Goal: Transaction & Acquisition: Purchase product/service

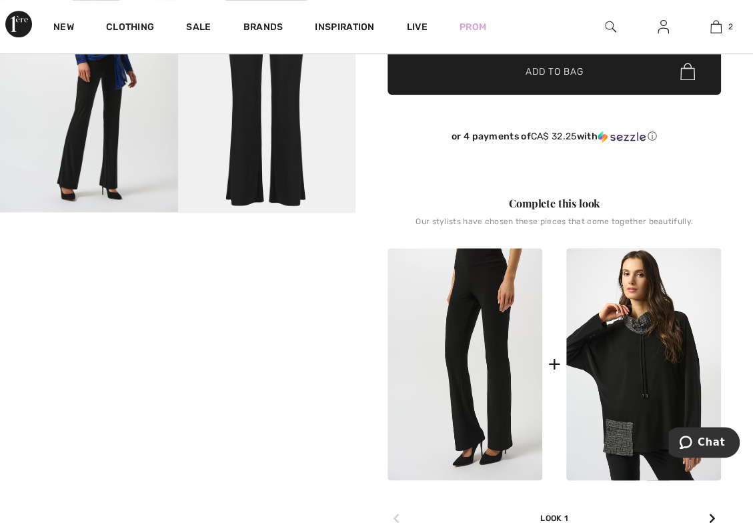
scroll to position [133, 0]
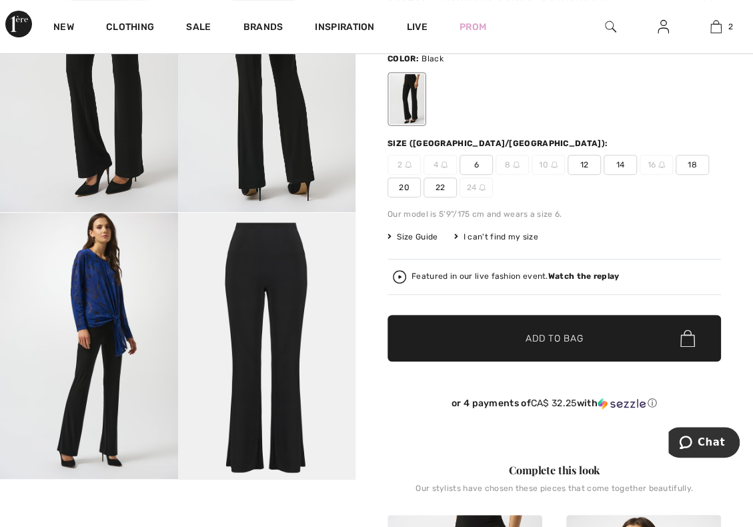
click at [443, 188] on span "22" at bounding box center [440, 188] width 33 height 20
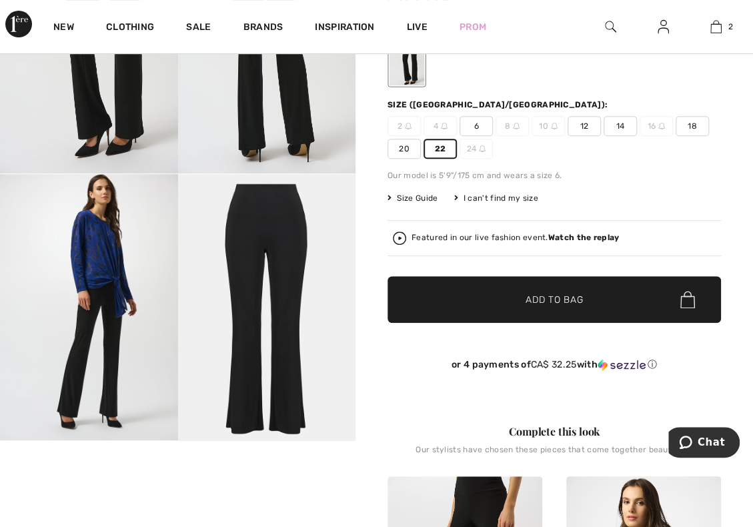
scroll to position [200, 0]
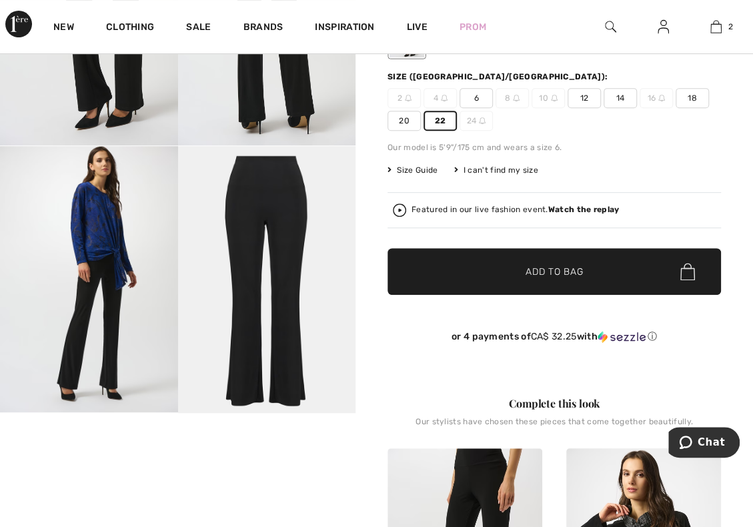
click at [545, 272] on span "Add to Bag" at bounding box center [554, 272] width 57 height 14
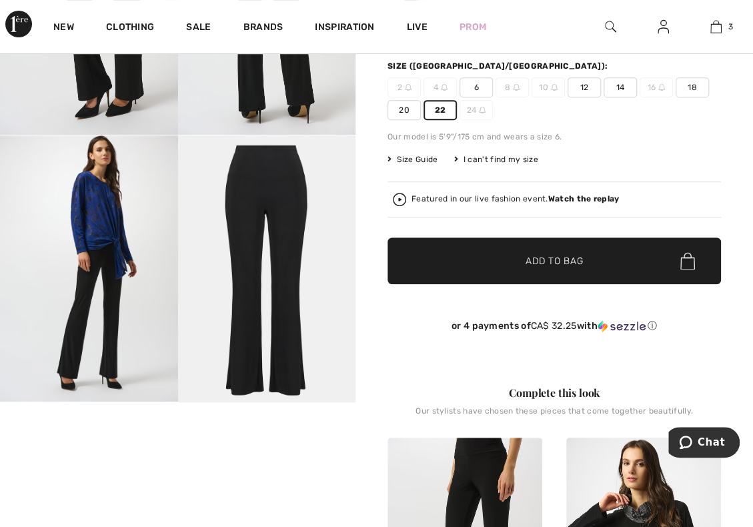
scroll to position [0, 0]
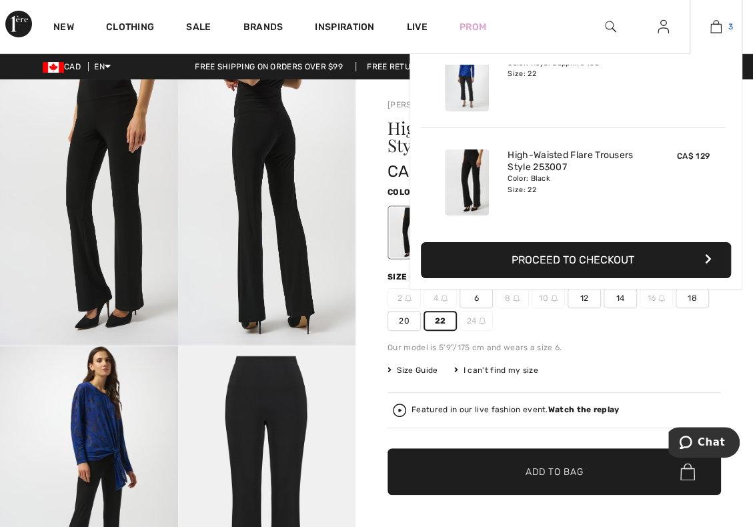
click at [712, 26] on img at bounding box center [716, 27] width 11 height 16
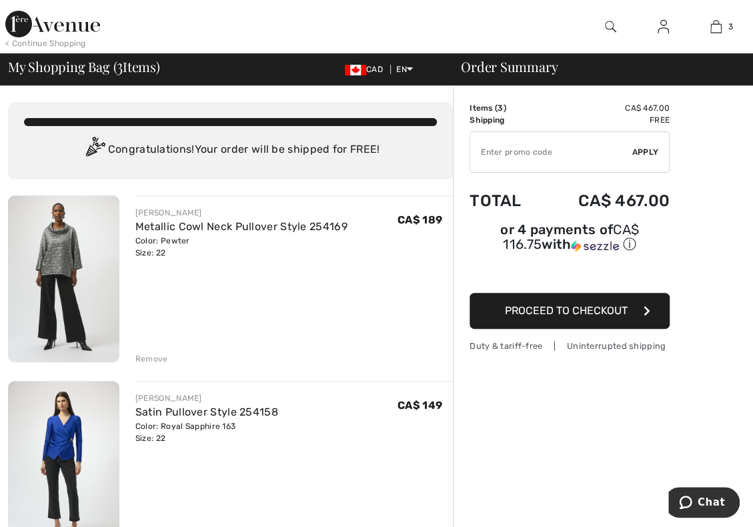
click at [530, 161] on input "TEXT" at bounding box center [552, 152] width 162 height 40
type input "LIVE10"
click at [646, 153] on span "Apply" at bounding box center [646, 152] width 27 height 12
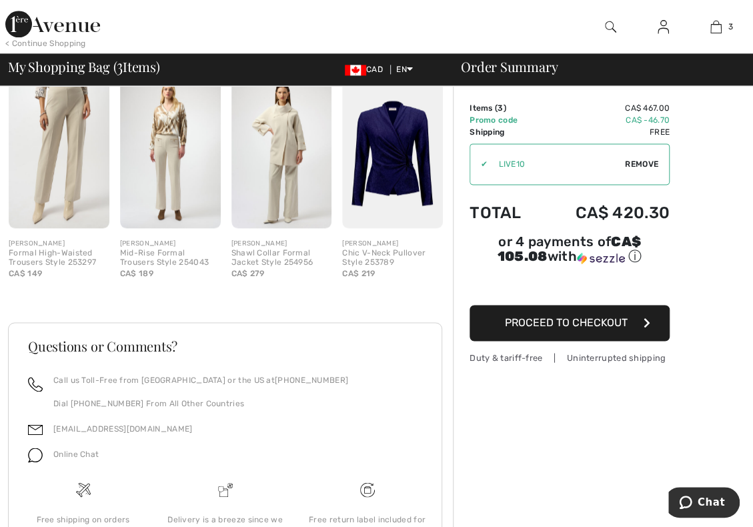
scroll to position [734, 0]
click at [374, 168] on img at bounding box center [392, 151] width 101 height 151
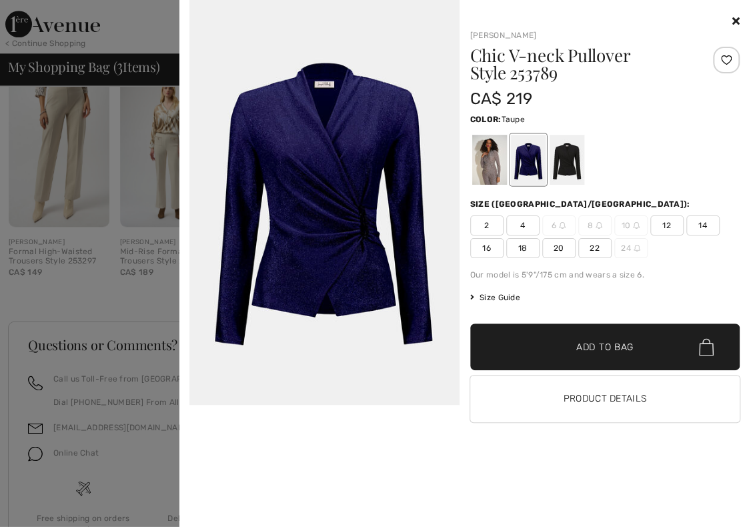
click at [499, 162] on div at bounding box center [489, 160] width 35 height 50
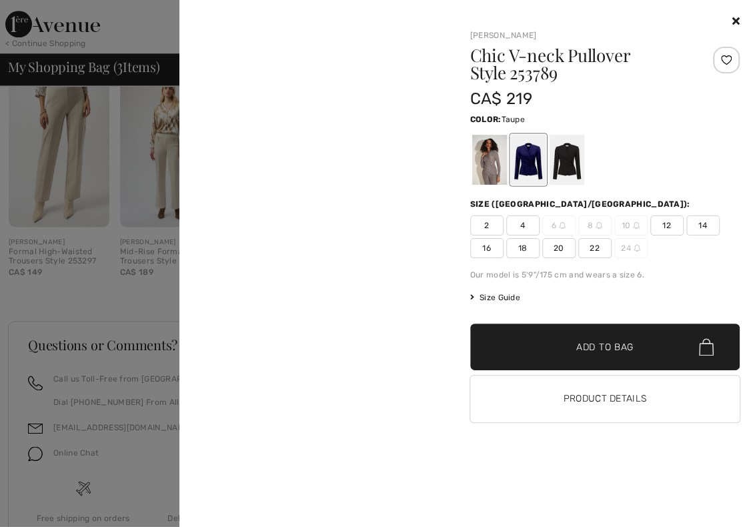
scroll to position [0, 0]
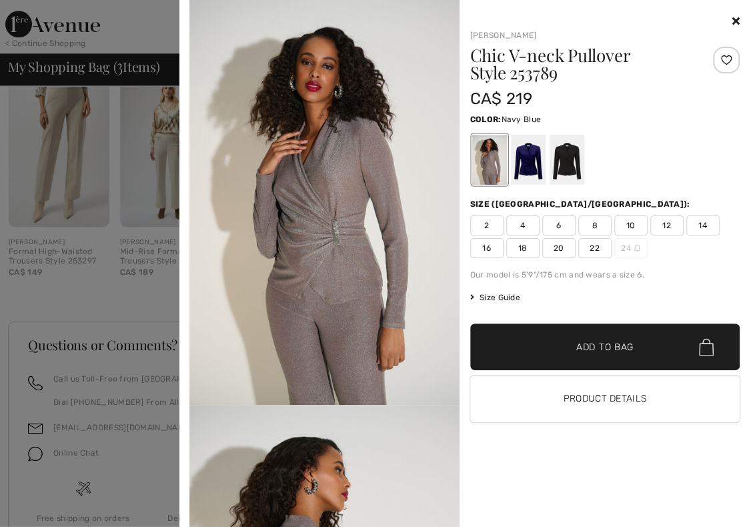
click at [534, 158] on div at bounding box center [528, 160] width 35 height 50
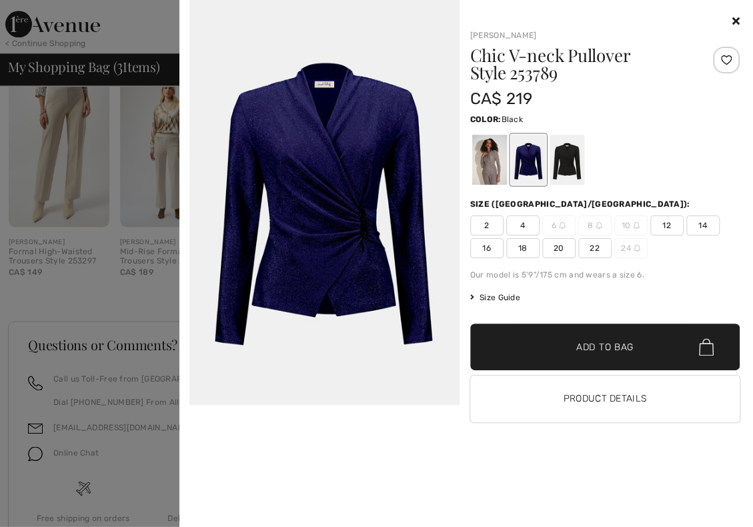
click at [569, 156] on div at bounding box center [566, 160] width 35 height 50
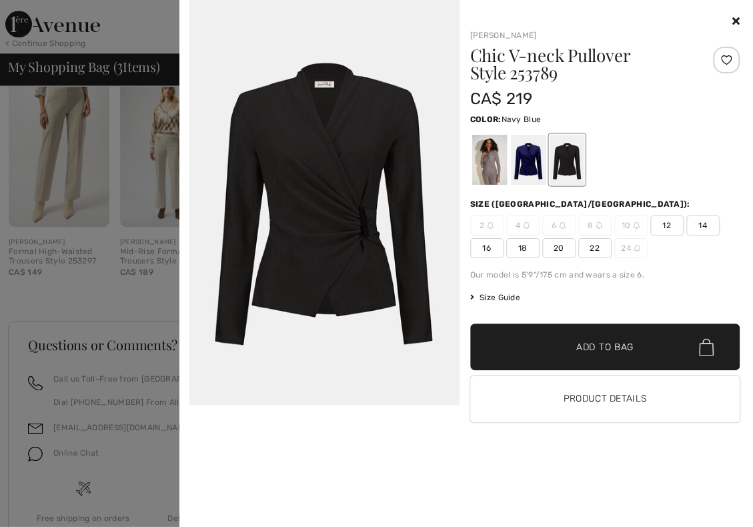
click at [531, 162] on div at bounding box center [528, 160] width 35 height 50
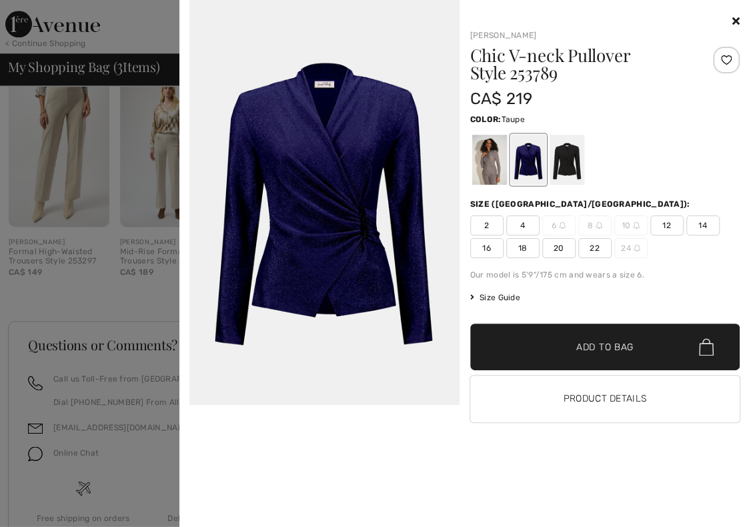
click at [485, 150] on div at bounding box center [489, 160] width 35 height 50
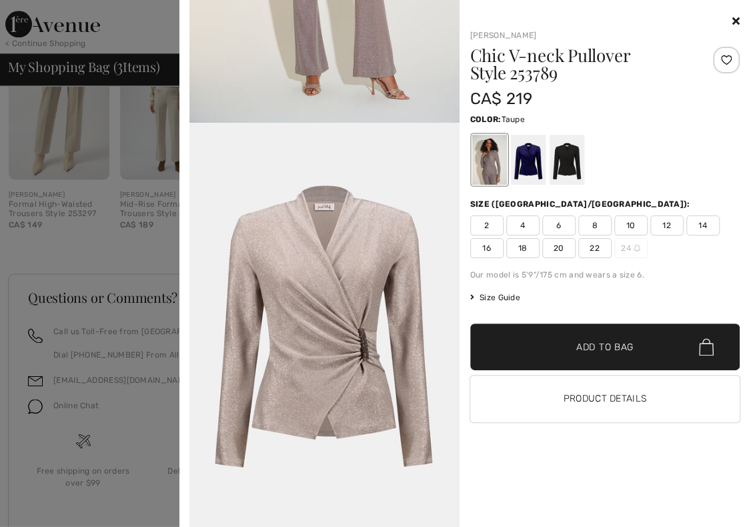
scroll to position [820, 0]
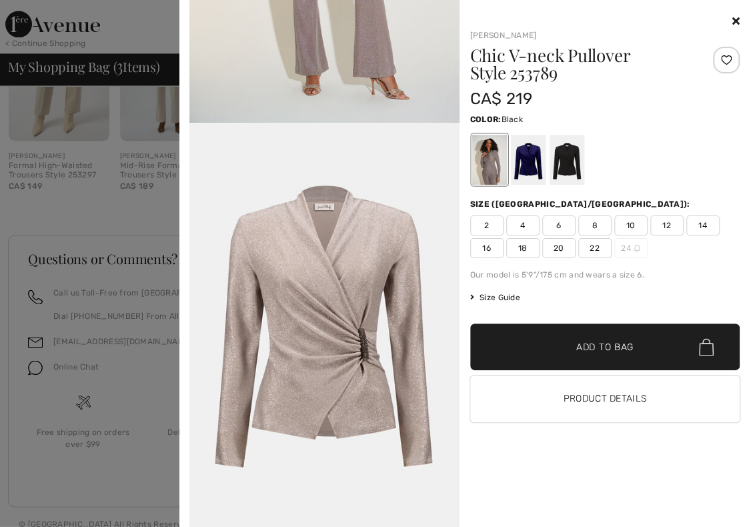
click at [571, 157] on div at bounding box center [566, 160] width 35 height 50
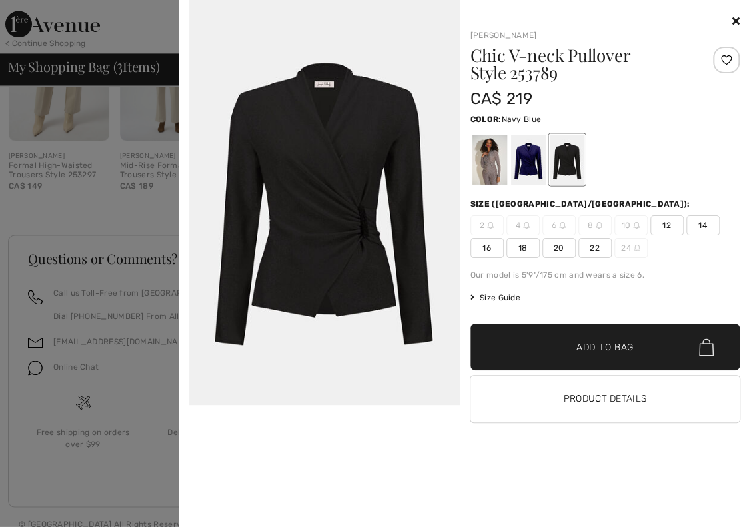
click at [529, 157] on div at bounding box center [528, 160] width 35 height 50
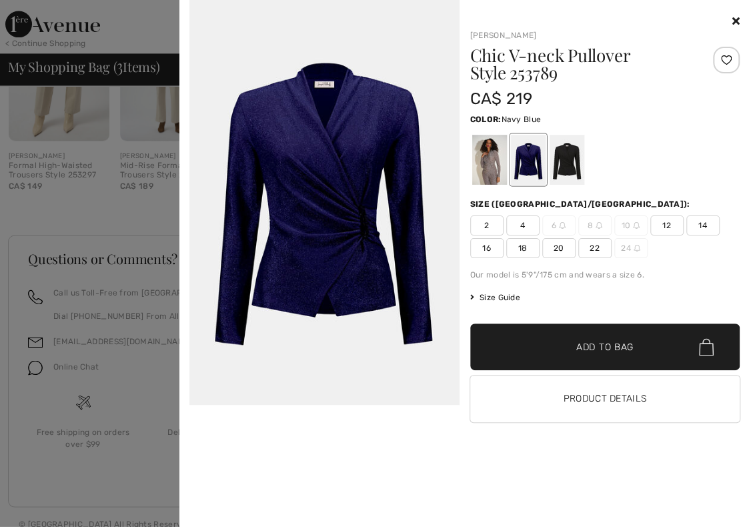
click at [288, 149] on img at bounding box center [325, 202] width 270 height 405
click at [290, 149] on img at bounding box center [325, 202] width 270 height 405
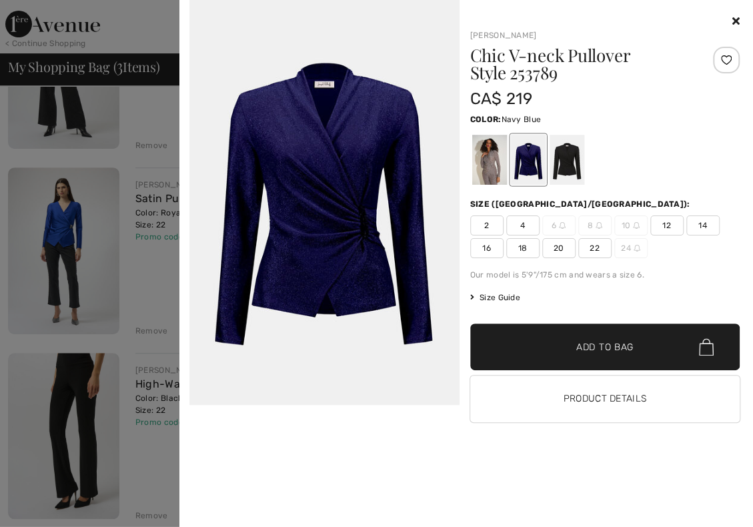
scroll to position [334, 0]
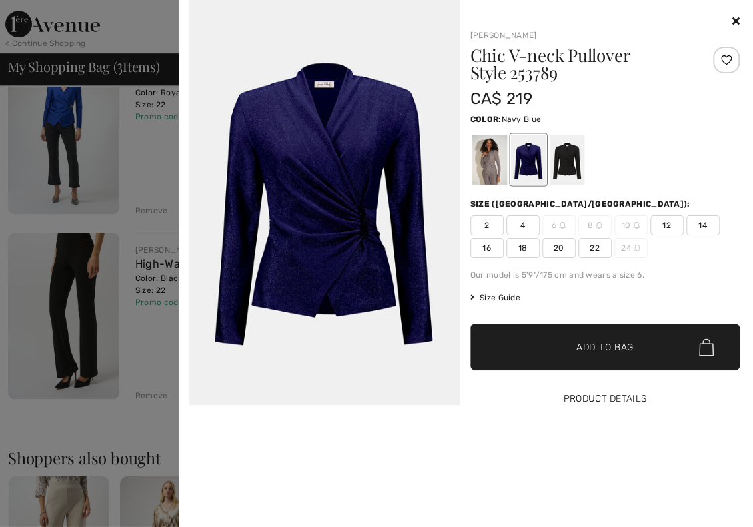
click at [553, 402] on button "Product Details" at bounding box center [606, 399] width 270 height 47
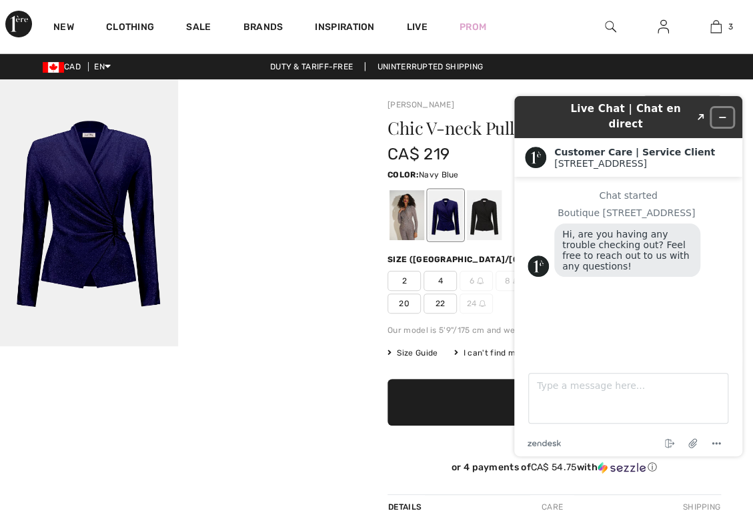
click at [721, 113] on icon "Minimize widget" at bounding box center [722, 117] width 9 height 9
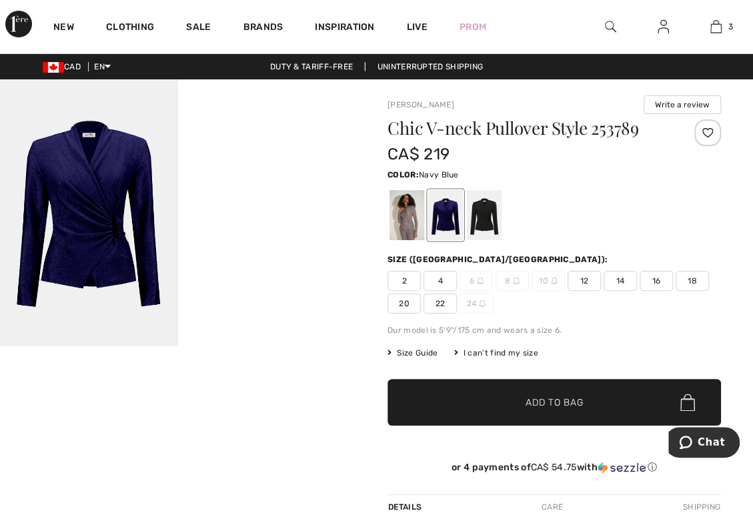
click at [51, 185] on img at bounding box center [89, 212] width 178 height 267
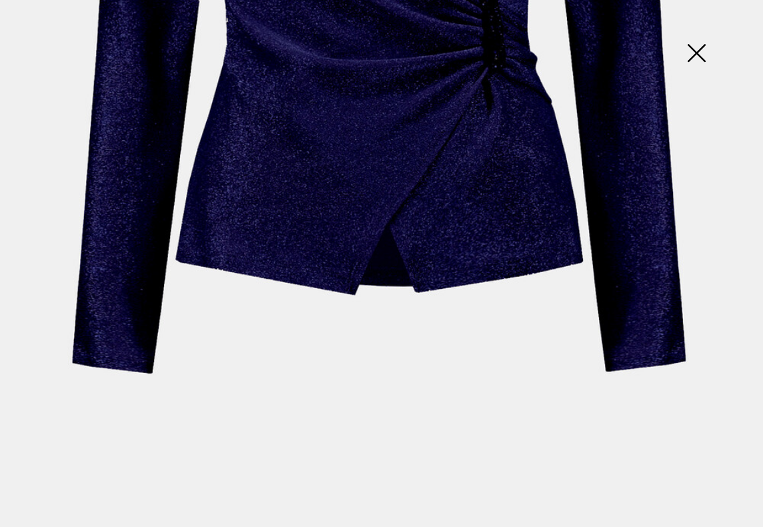
scroll to position [603, 0]
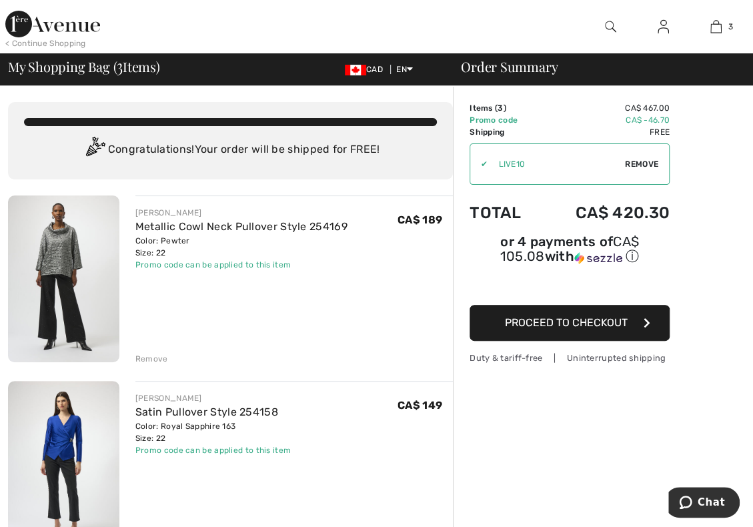
click at [75, 432] on img at bounding box center [63, 464] width 111 height 167
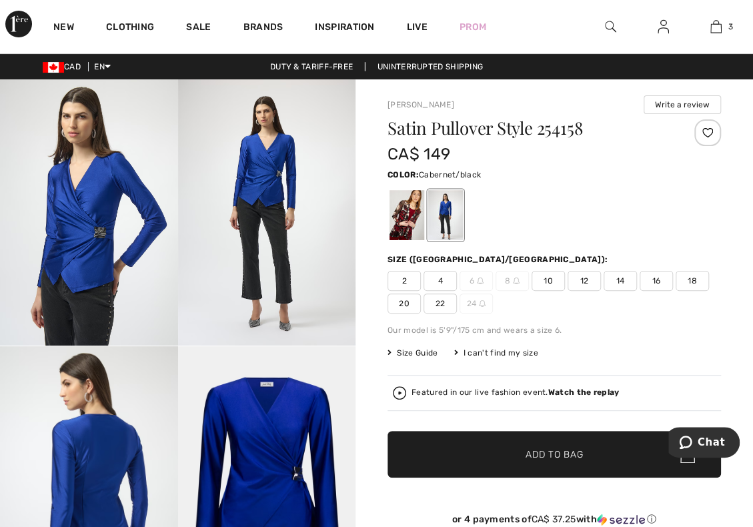
click at [403, 213] on div at bounding box center [407, 215] width 35 height 50
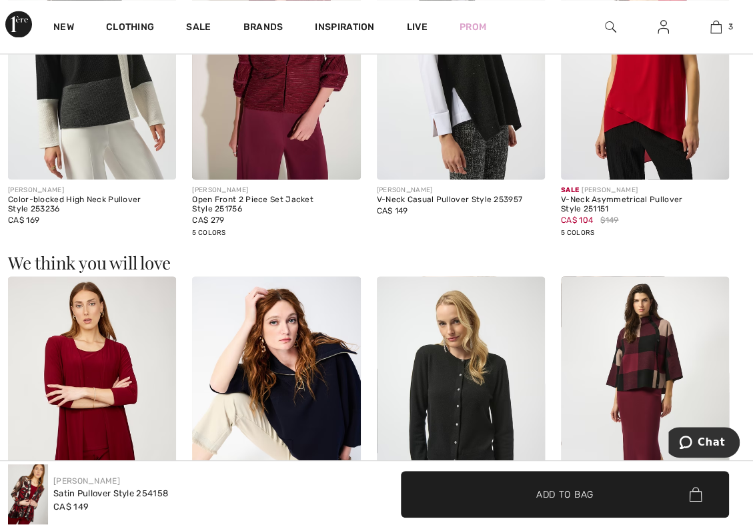
scroll to position [1201, 0]
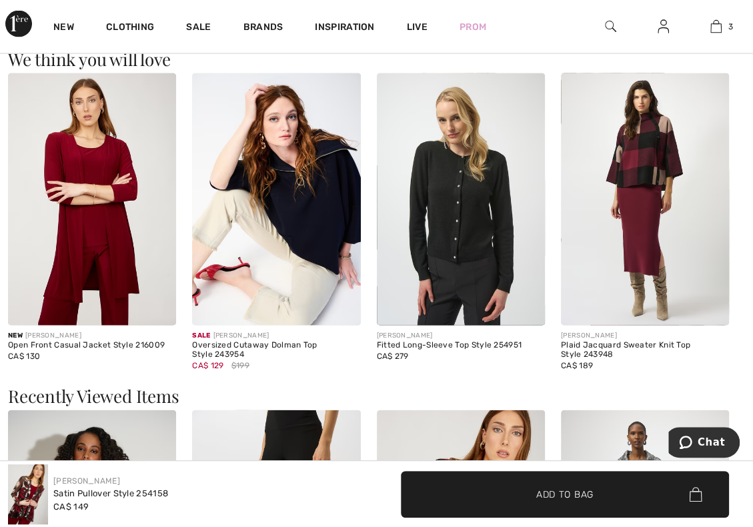
click at [618, 220] on img at bounding box center [645, 199] width 168 height 252
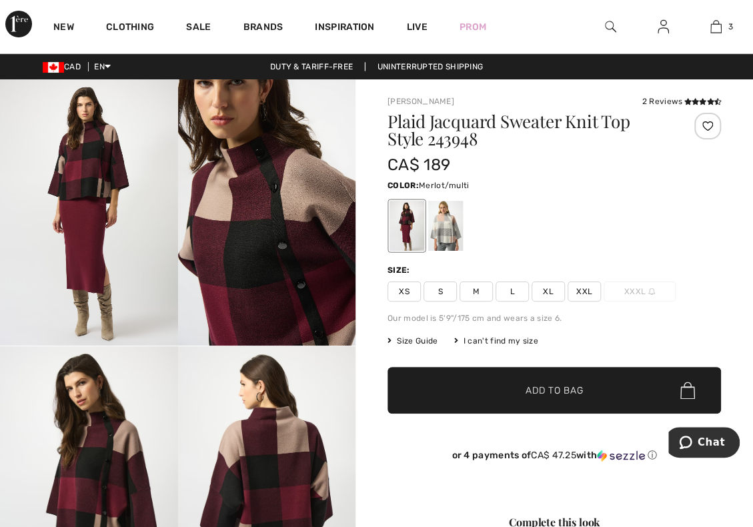
click at [582, 293] on span "XXL" at bounding box center [584, 292] width 33 height 20
click at [440, 232] on div at bounding box center [445, 226] width 35 height 50
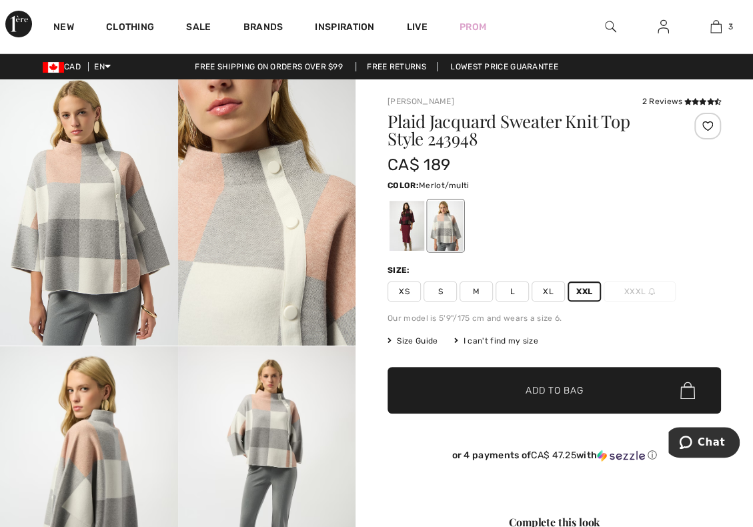
click at [404, 221] on div at bounding box center [407, 226] width 35 height 50
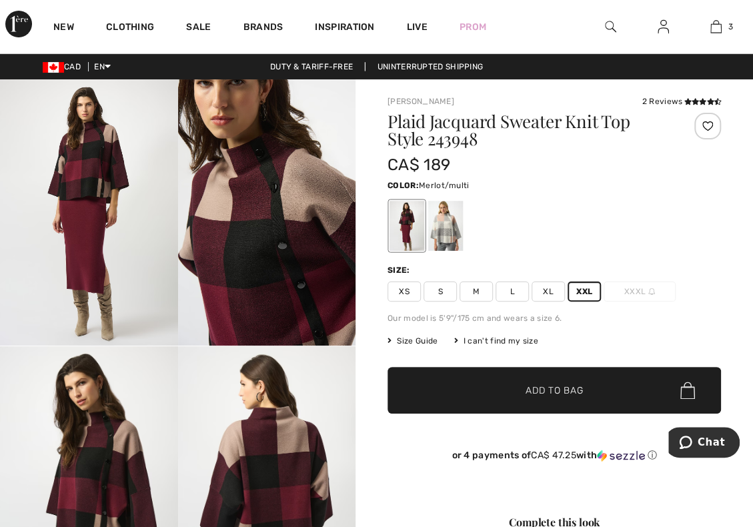
click at [513, 382] on span "✔ Added to Bag Add to Bag" at bounding box center [555, 390] width 334 height 47
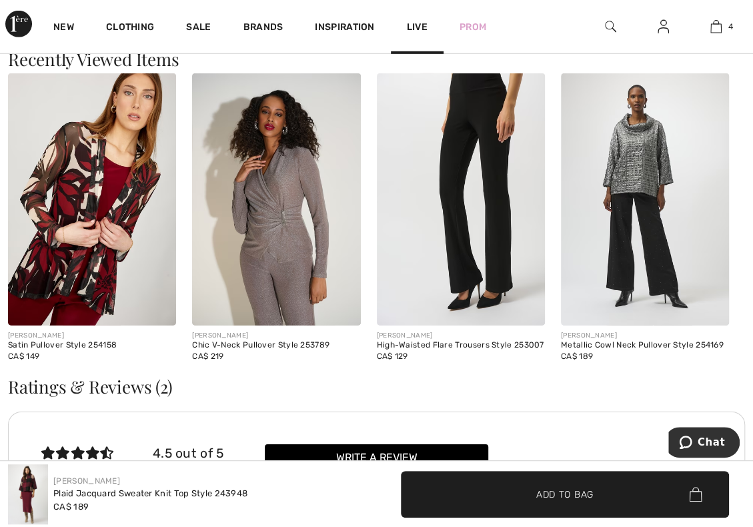
scroll to position [1668, 0]
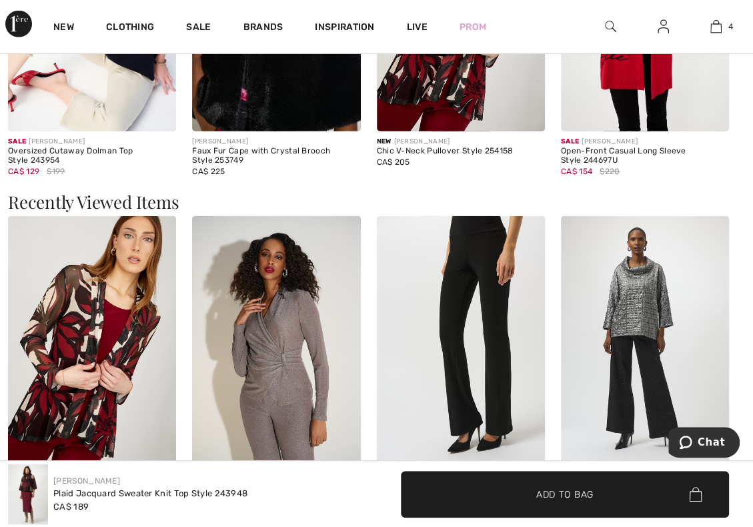
click at [616, 30] on img at bounding box center [610, 27] width 11 height 16
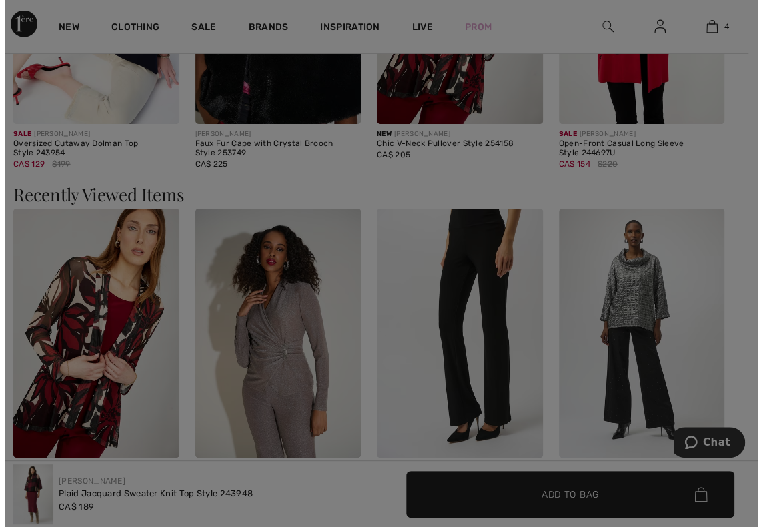
scroll to position [1672, 0]
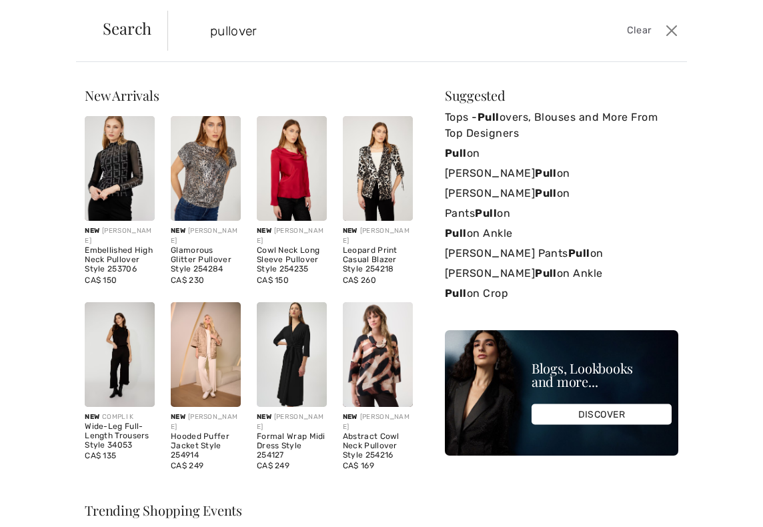
type input "pullover"
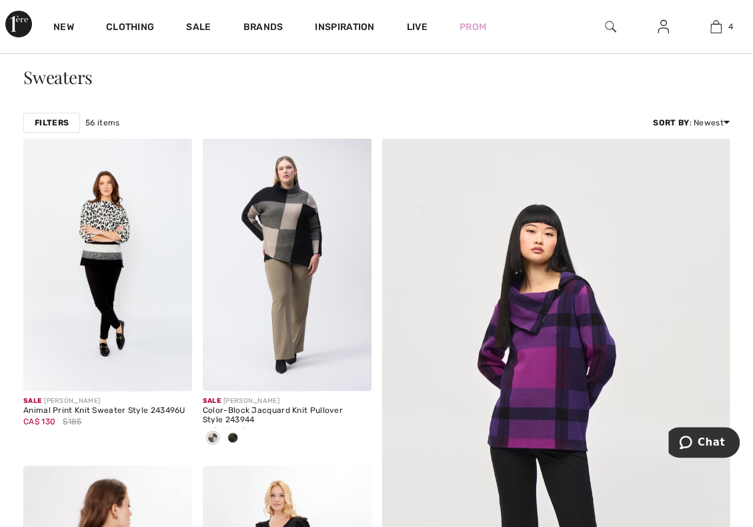
scroll to position [67, 0]
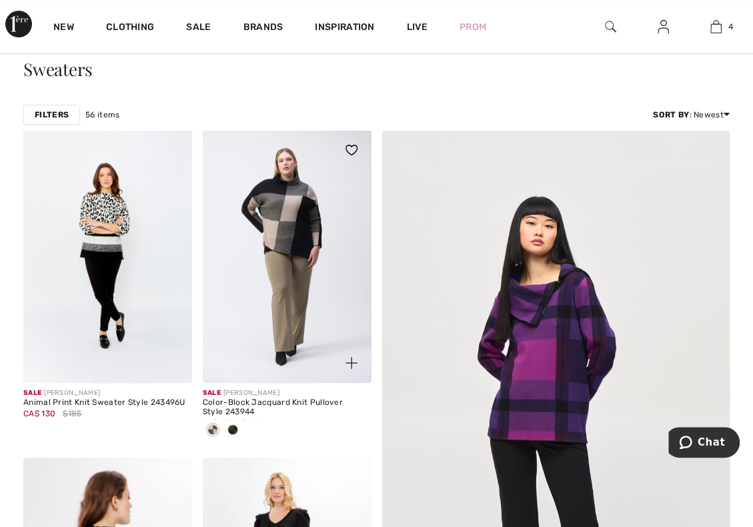
click at [234, 428] on span at bounding box center [233, 429] width 11 height 11
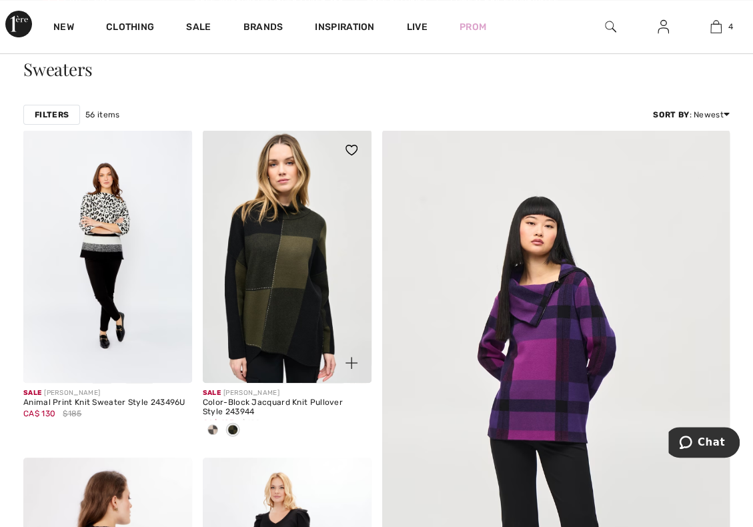
click at [215, 429] on span at bounding box center [213, 429] width 11 height 11
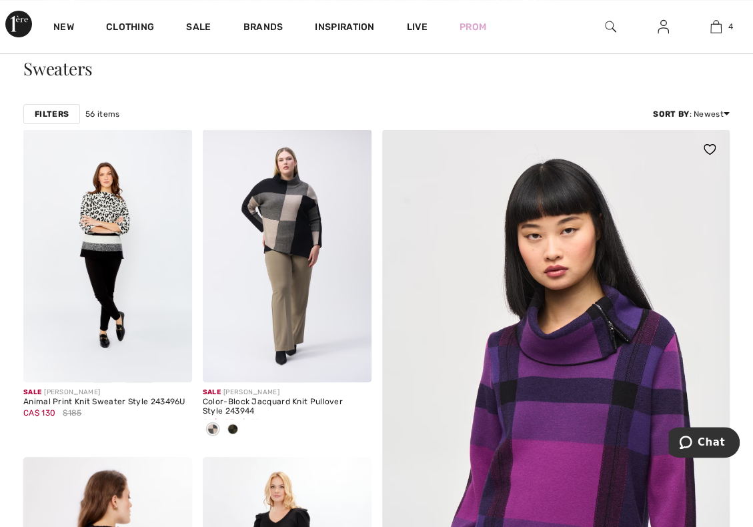
scroll to position [0, 0]
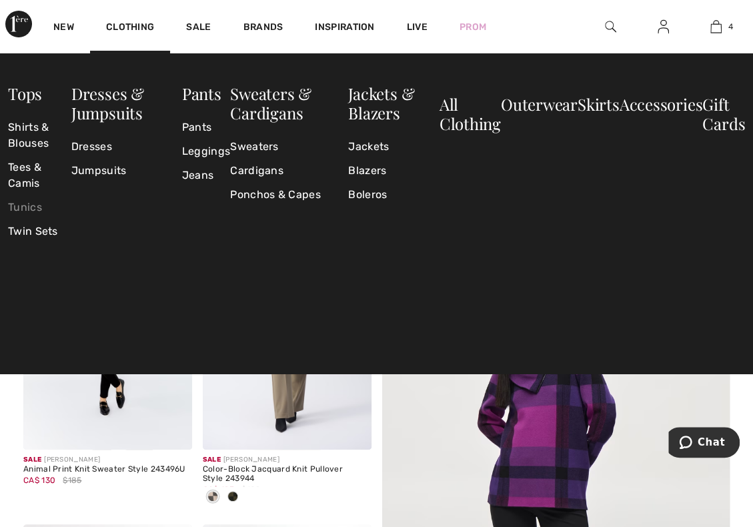
click at [37, 202] on link "Tunics" at bounding box center [39, 208] width 63 height 24
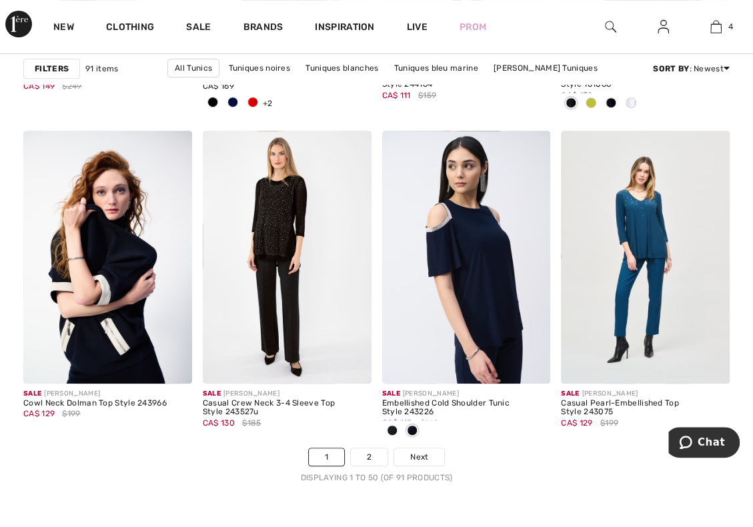
scroll to position [4805, 0]
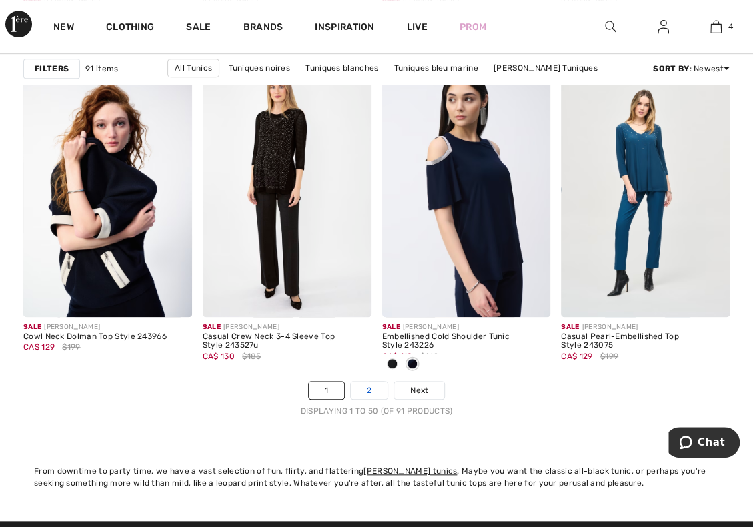
click at [358, 385] on link "2" at bounding box center [369, 390] width 37 height 17
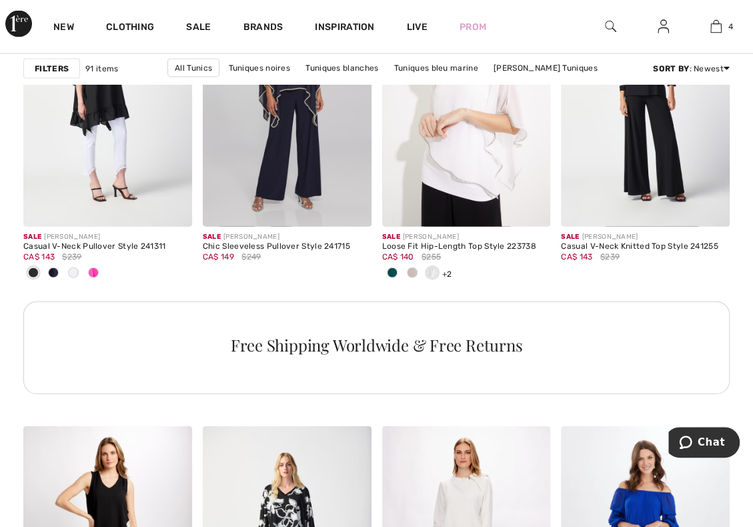
scroll to position [1402, 0]
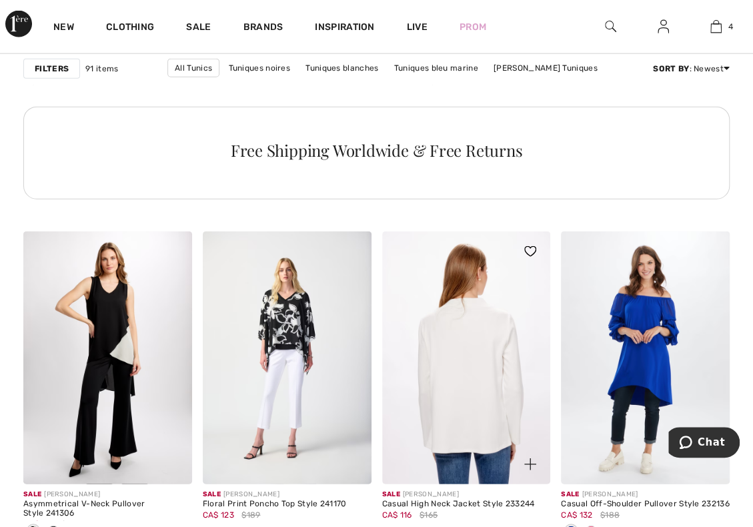
click at [408, 322] on img at bounding box center [466, 358] width 169 height 253
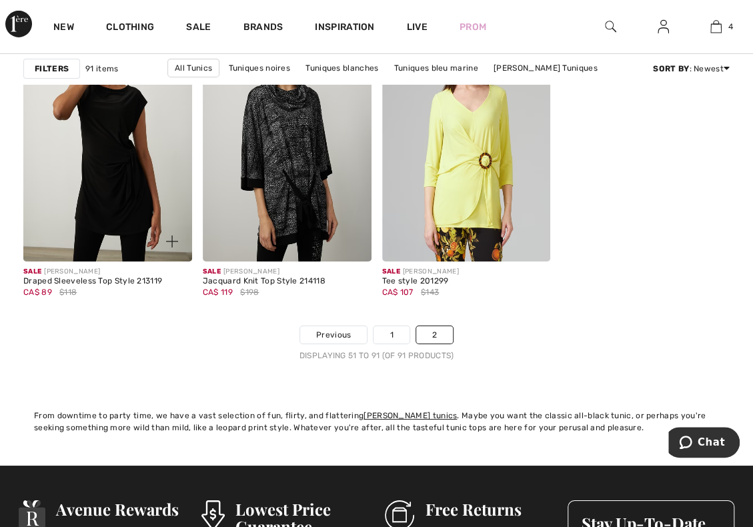
scroll to position [4538, 0]
